Goal: Transaction & Acquisition: Book appointment/travel/reservation

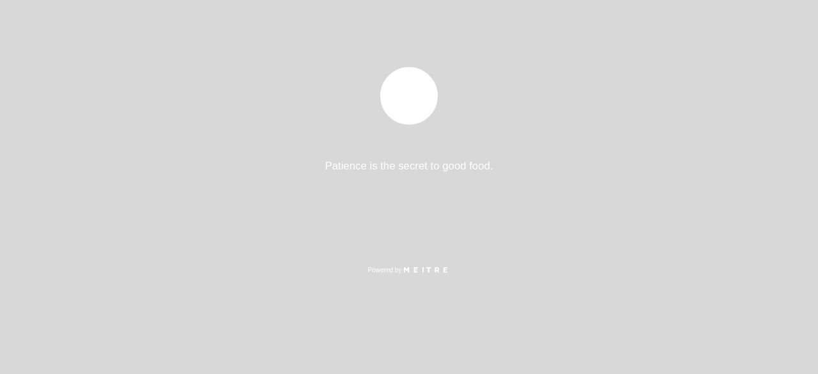
select select "es"
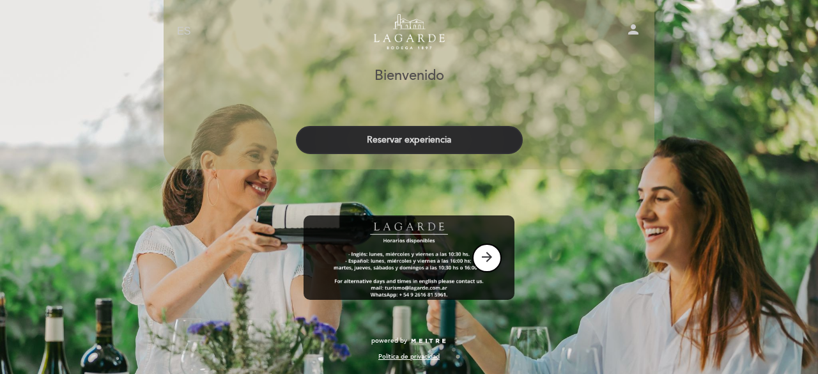
click at [428, 139] on button "Reservar experiencia" at bounding box center [409, 140] width 227 height 28
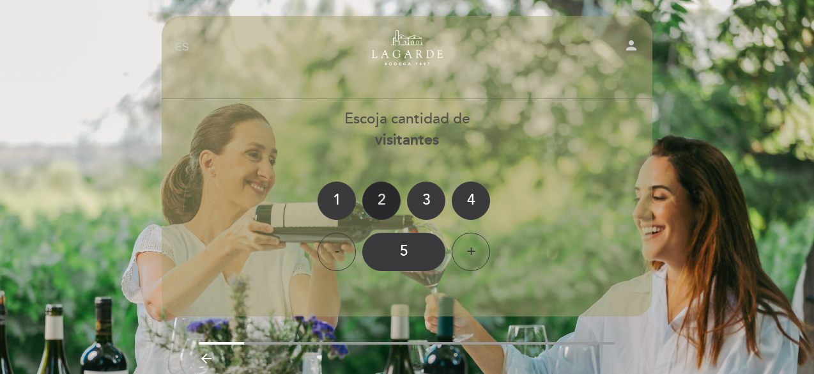
click at [376, 203] on div "2" at bounding box center [381, 201] width 38 height 38
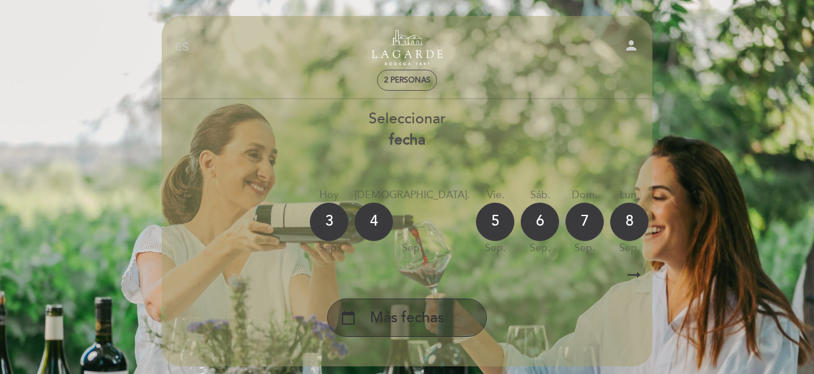
click at [454, 316] on div "calendar_today Más fechas" at bounding box center [407, 317] width 160 height 38
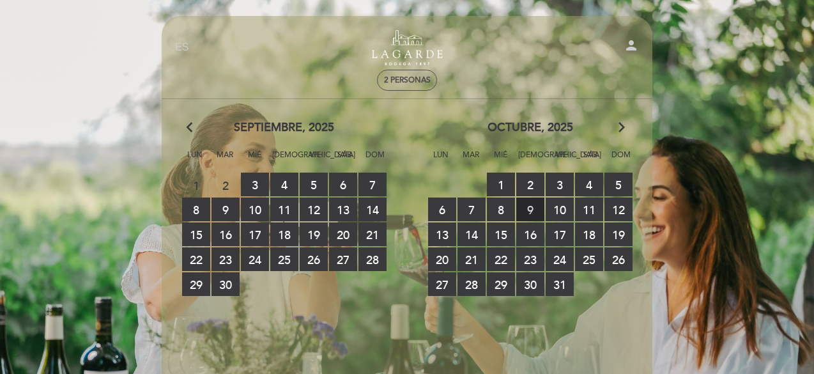
click at [533, 212] on span "9 RESERVAS DISPONIBLES" at bounding box center [530, 209] width 28 height 24
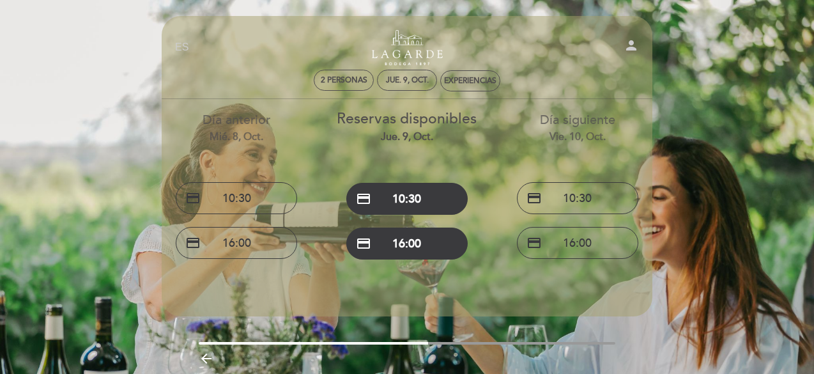
drag, startPoint x: 395, startPoint y: 342, endPoint x: 430, endPoint y: 340, distance: 34.6
click at [426, 340] on div "EN ES PT Turismo de Bodega Lagarde person 2 personas jue. 9, oct. Experiencias …" at bounding box center [407, 218] width 510 height 405
drag, startPoint x: 430, startPoint y: 340, endPoint x: 471, endPoint y: 343, distance: 41.7
click at [467, 340] on div "EN ES PT Turismo de Bodega Lagarde person 2 personas jue. 9, oct. Experiencias …" at bounding box center [407, 218] width 510 height 405
click at [472, 344] on div "arrow_backward" at bounding box center [407, 357] width 510 height 26
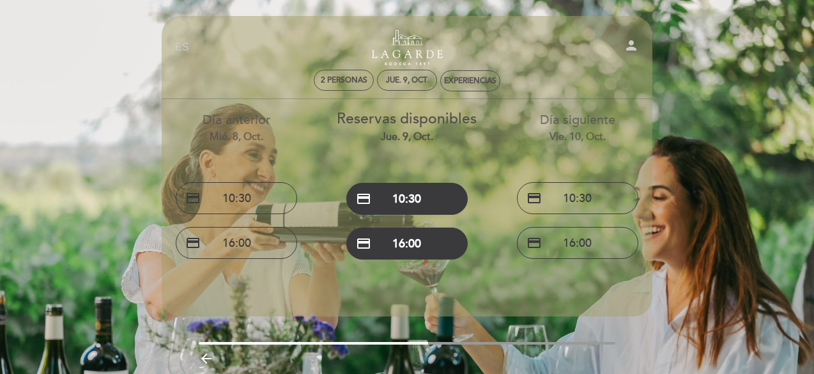
click at [472, 344] on div "arrow_backward" at bounding box center [407, 357] width 510 height 26
click at [471, 342] on div at bounding box center [407, 343] width 417 height 3
drag, startPoint x: 398, startPoint y: 343, endPoint x: 506, endPoint y: 346, distance: 108.7
click at [495, 344] on div "arrow_backward" at bounding box center [407, 356] width 510 height 29
click at [506, 346] on div "arrow_backward" at bounding box center [407, 357] width 510 height 26
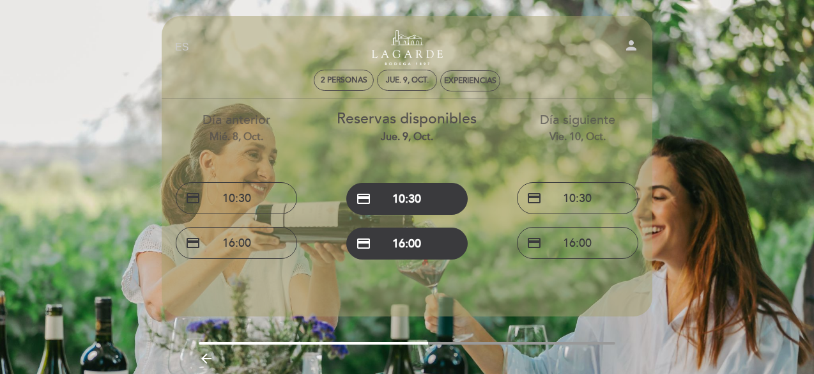
click at [504, 345] on div "arrow_backward" at bounding box center [407, 357] width 510 height 26
click at [412, 347] on div "arrow_backward" at bounding box center [407, 357] width 510 height 26
drag, startPoint x: 414, startPoint y: 342, endPoint x: 493, endPoint y: 342, distance: 79.3
click at [490, 342] on div at bounding box center [407, 343] width 417 height 3
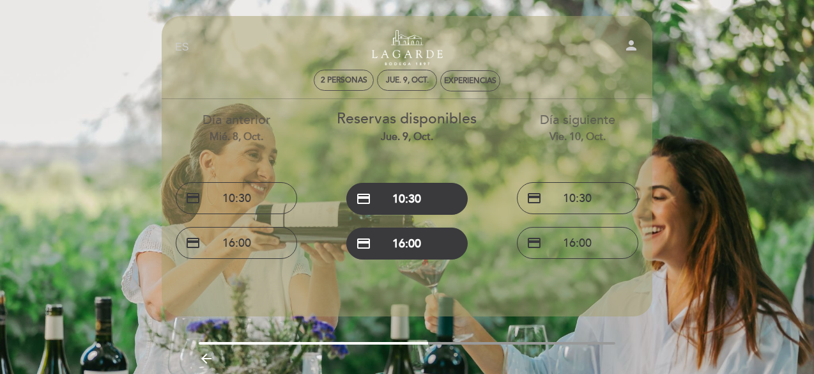
click at [495, 343] on div at bounding box center [407, 343] width 417 height 3
click at [603, 343] on div at bounding box center [407, 343] width 417 height 3
click at [418, 197] on button "credit_card 10:30" at bounding box center [406, 199] width 121 height 32
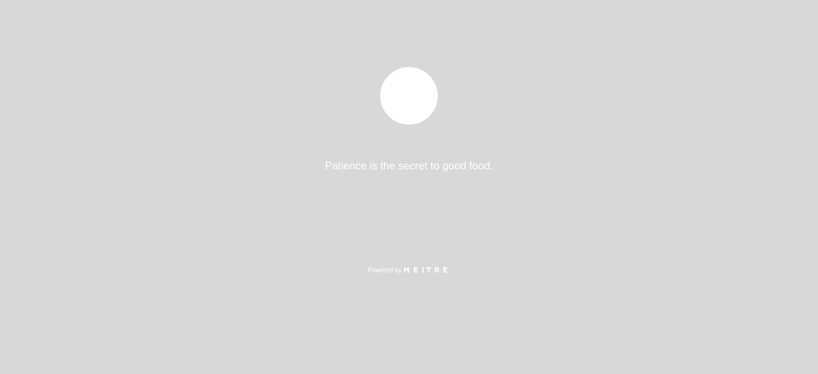
select select "es"
